Goal: Find contact information: Find contact information

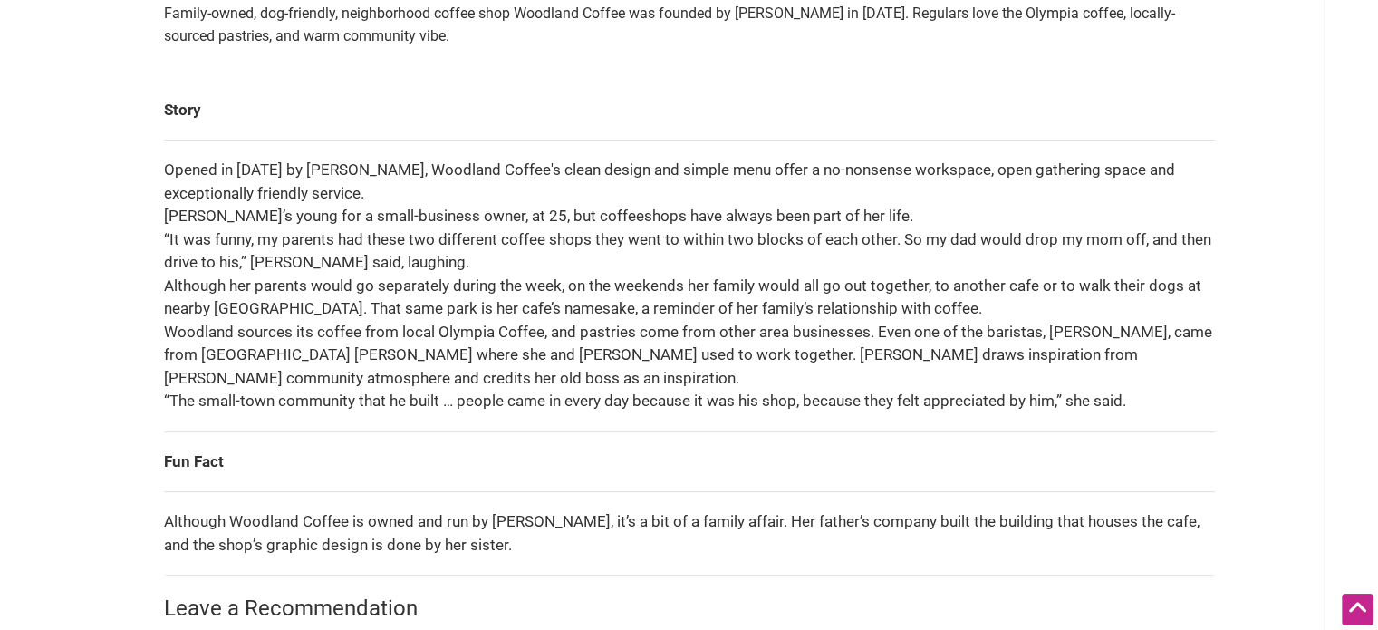
scroll to position [272, 0]
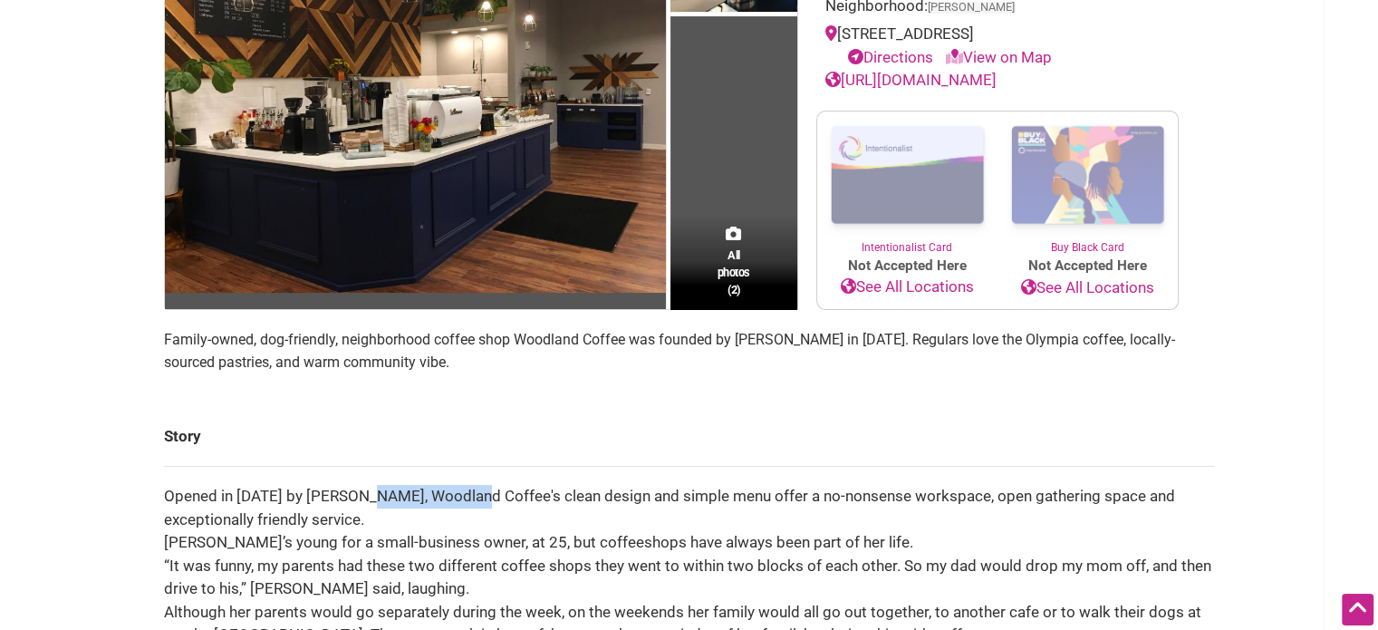
drag, startPoint x: 375, startPoint y: 496, endPoint x: 477, endPoint y: 503, distance: 101.7
click at [477, 503] on td "Opened in [DATE] by [PERSON_NAME], Woodland Coffee's clean design and simple me…" at bounding box center [689, 613] width 1051 height 292
copy td "[PERSON_NAME]"
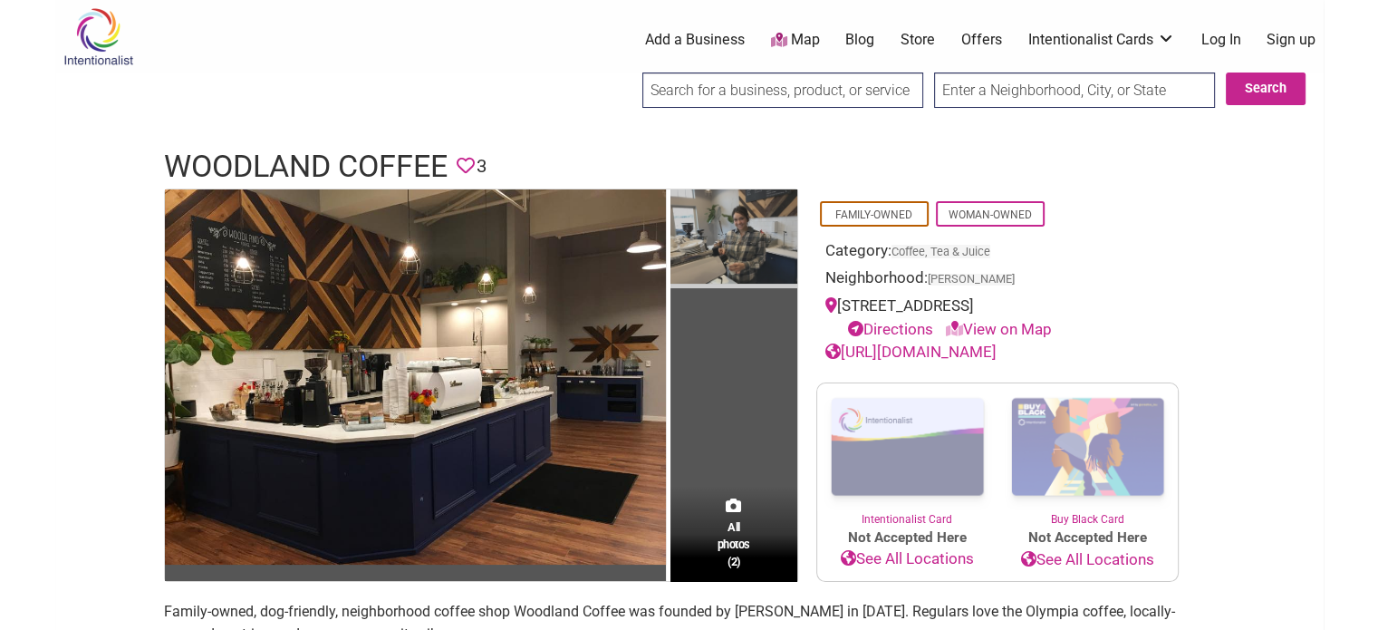
click at [746, 235] on img at bounding box center [733, 239] width 127 height 100
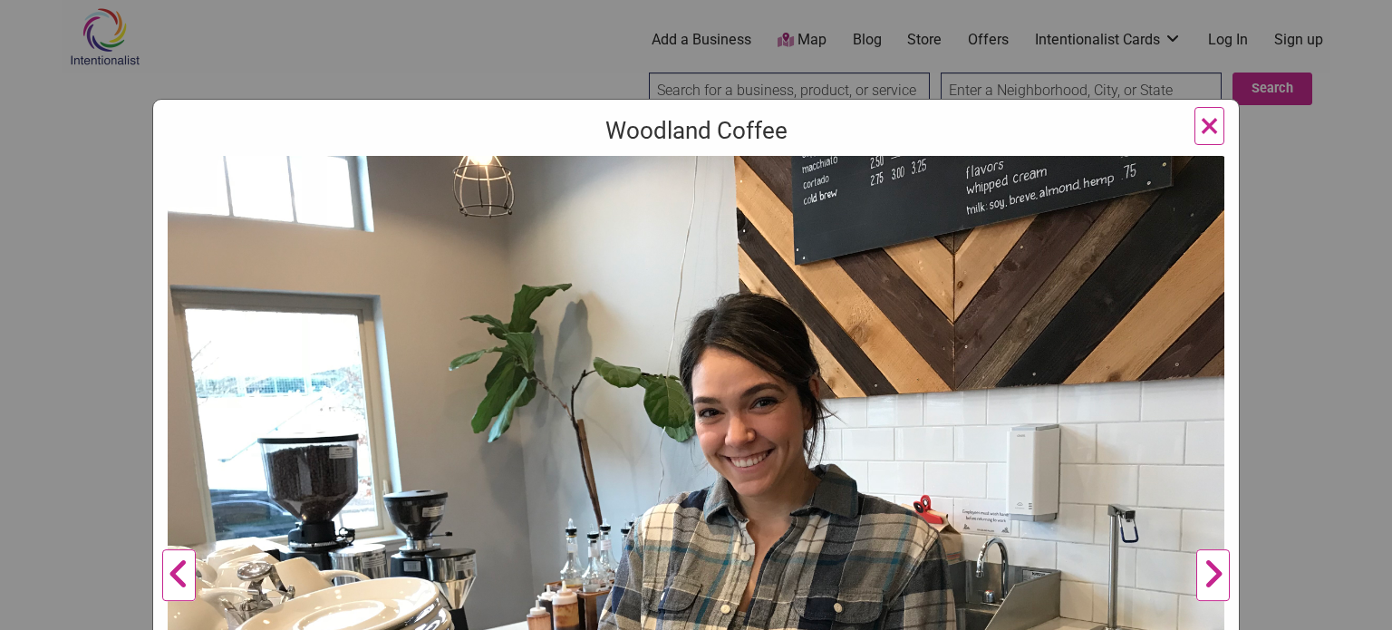
click at [1204, 114] on span "×" at bounding box center [1208, 125] width 19 height 43
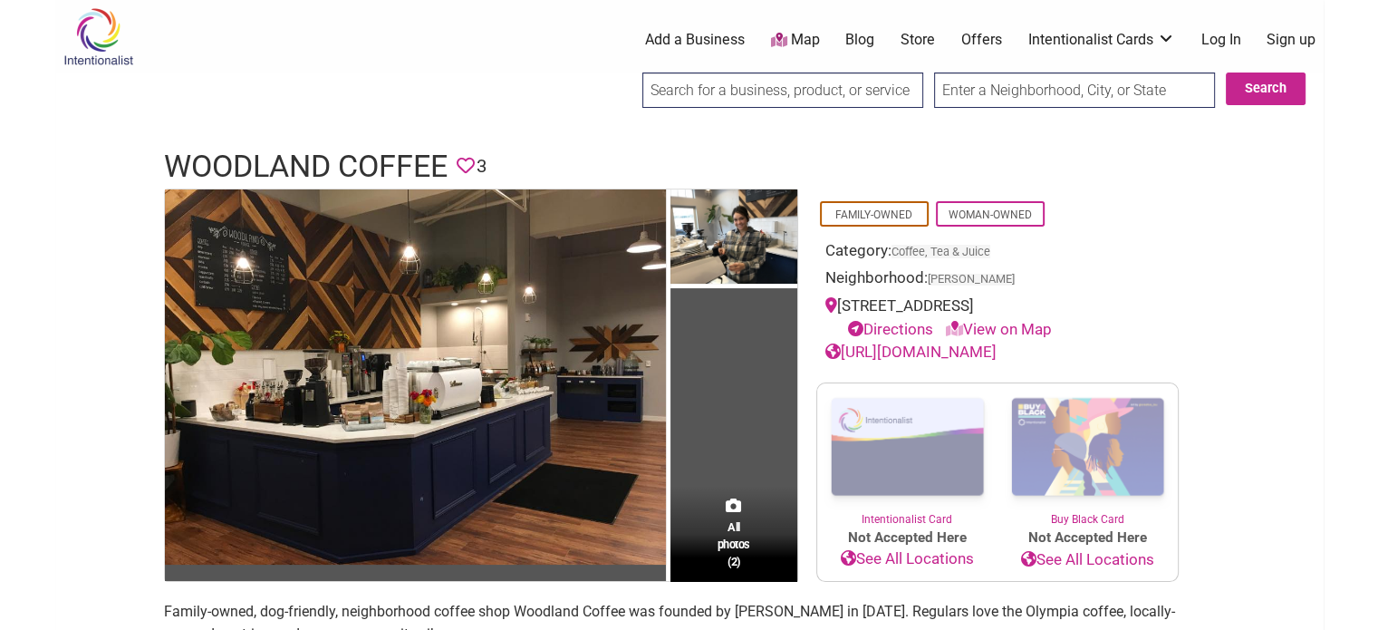
click at [937, 347] on link "[URL][DOMAIN_NAME]" at bounding box center [910, 351] width 171 height 18
